Goal: Task Accomplishment & Management: Use online tool/utility

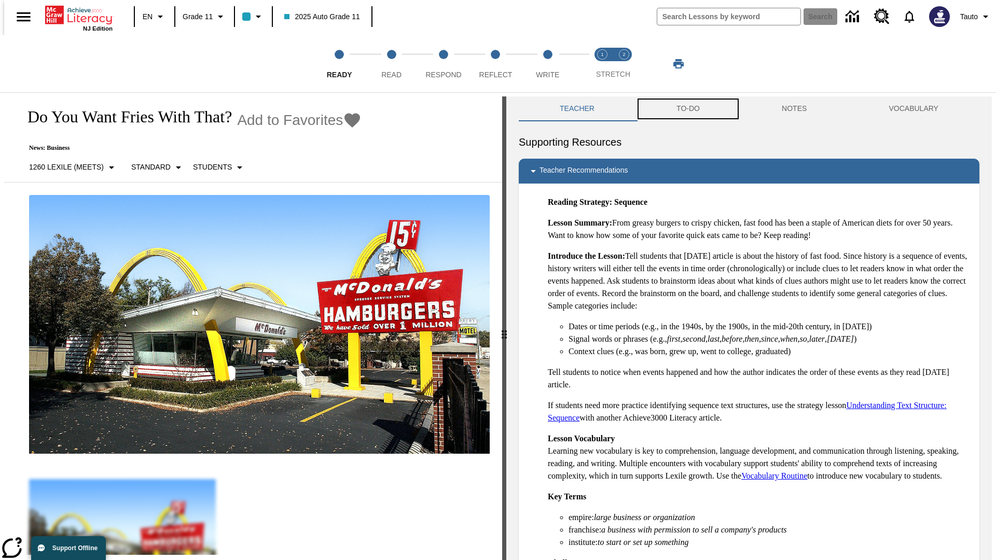
click at [687, 109] on button "TO-DO" at bounding box center [688, 108] width 105 height 25
